Goal: Transaction & Acquisition: Download file/media

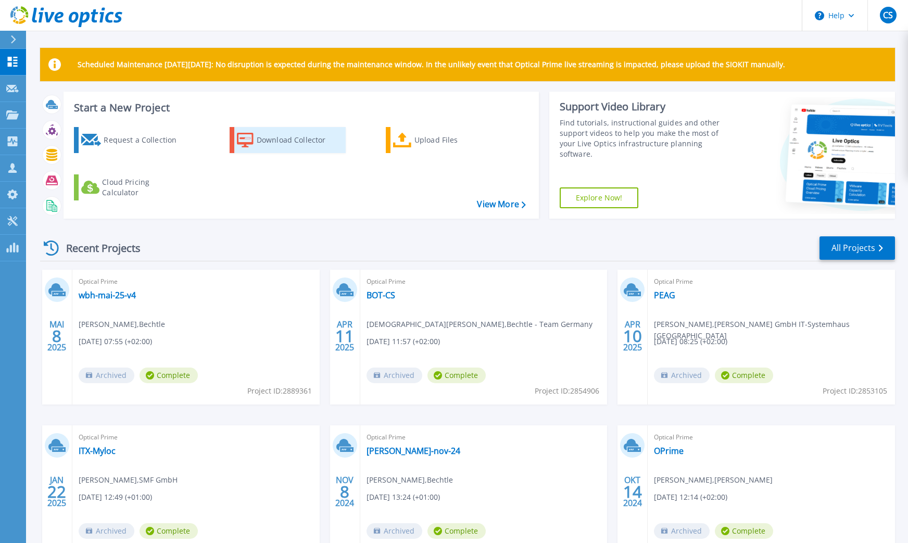
click at [303, 143] on div "Download Collector" at bounding box center [298, 140] width 83 height 21
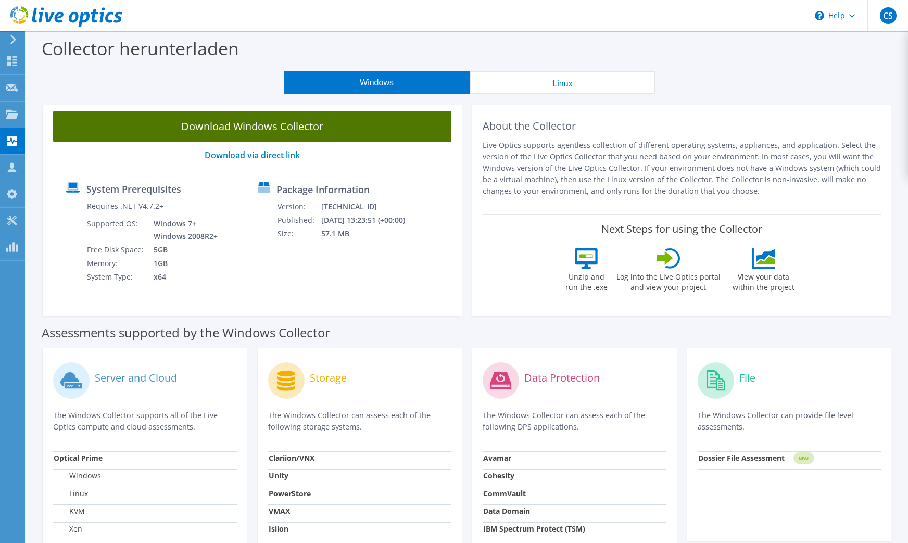
click at [248, 122] on link "Download Windows Collector" at bounding box center [252, 126] width 398 height 31
